Goal: Task Accomplishment & Management: Use online tool/utility

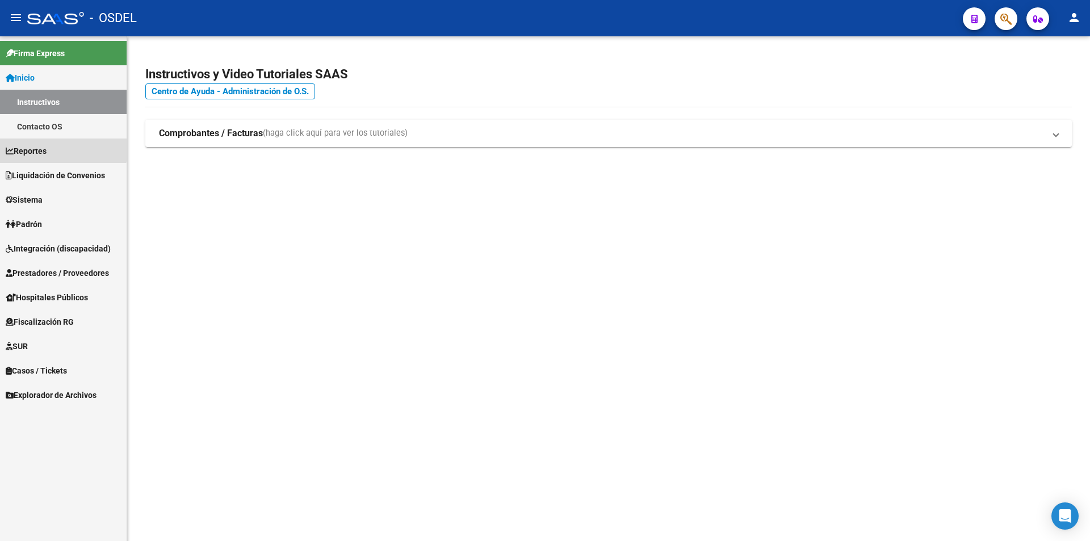
click at [41, 148] on span "Reportes" at bounding box center [26, 151] width 41 height 12
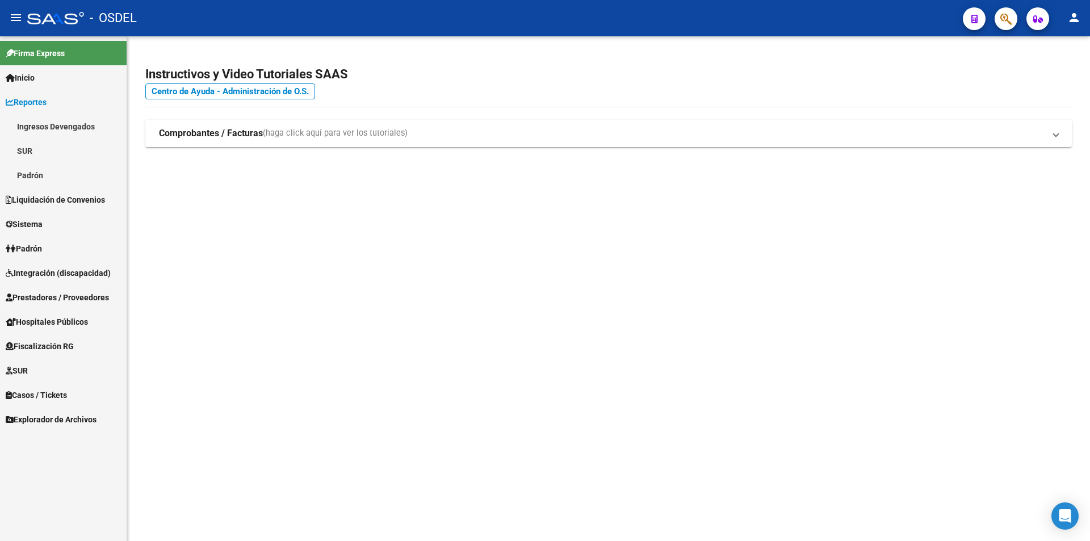
click at [66, 197] on span "Liquidación de Convenios" at bounding box center [55, 200] width 99 height 12
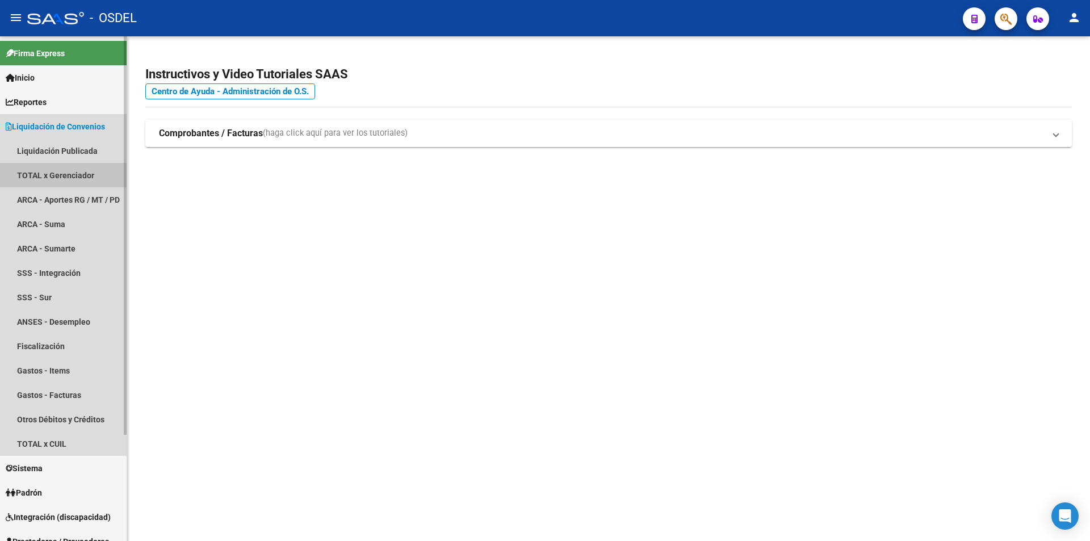
click at [63, 177] on link "TOTAL x Gerenciador" at bounding box center [63, 175] width 127 height 24
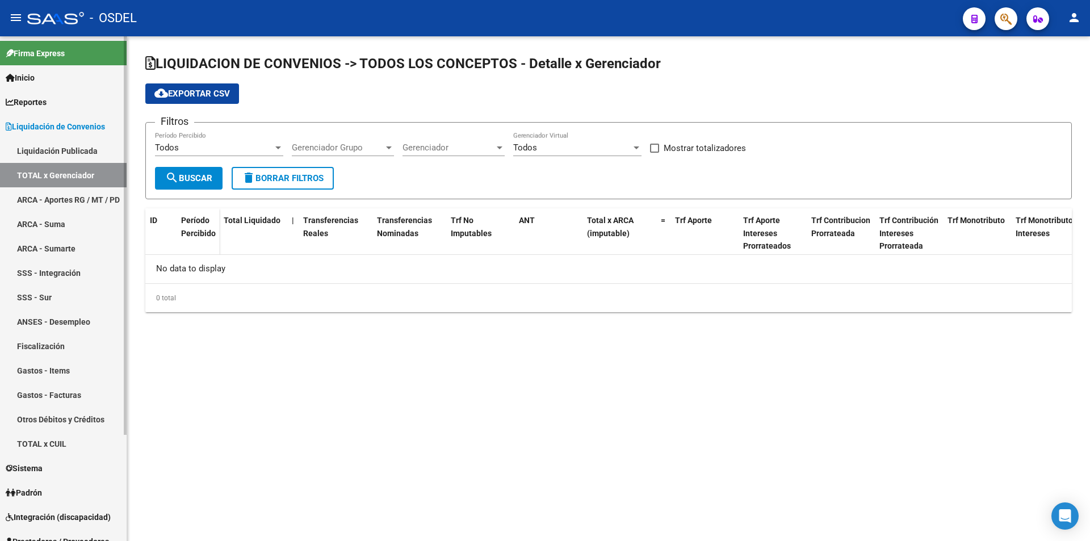
checkbox input "true"
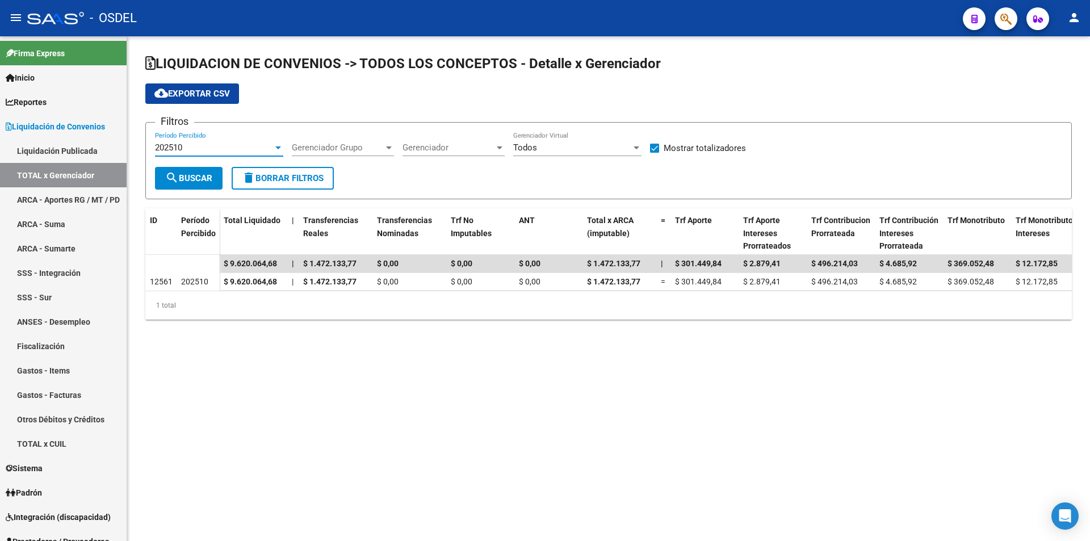
click at [277, 148] on div at bounding box center [278, 148] width 6 height 3
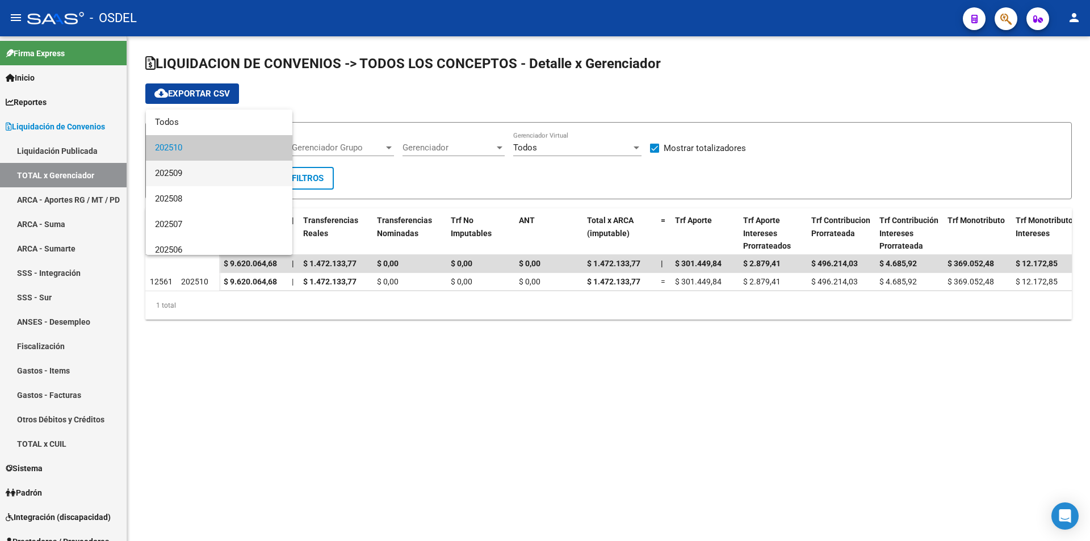
click at [198, 172] on span "202509" at bounding box center [219, 174] width 128 height 26
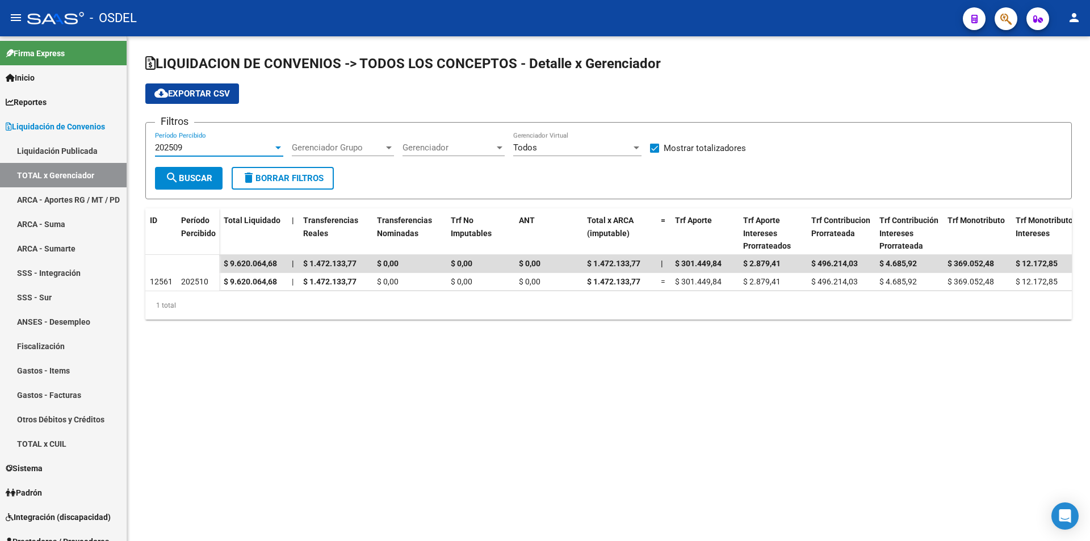
click at [203, 177] on span "search Buscar" at bounding box center [188, 178] width 47 height 10
